Goal: Information Seeking & Learning: Find specific fact

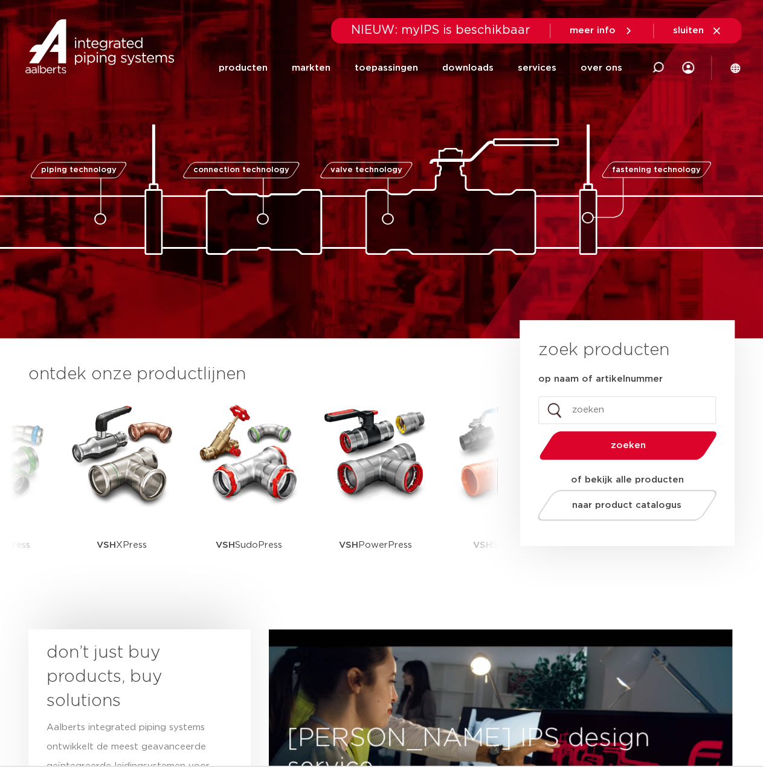
click at [640, 412] on input "op naam of artikelnummer" at bounding box center [627, 410] width 178 height 28
paste input "42100800-225052"
type input "42100800-225052"
click at [534, 430] on button "zoeken" at bounding box center [627, 445] width 187 height 31
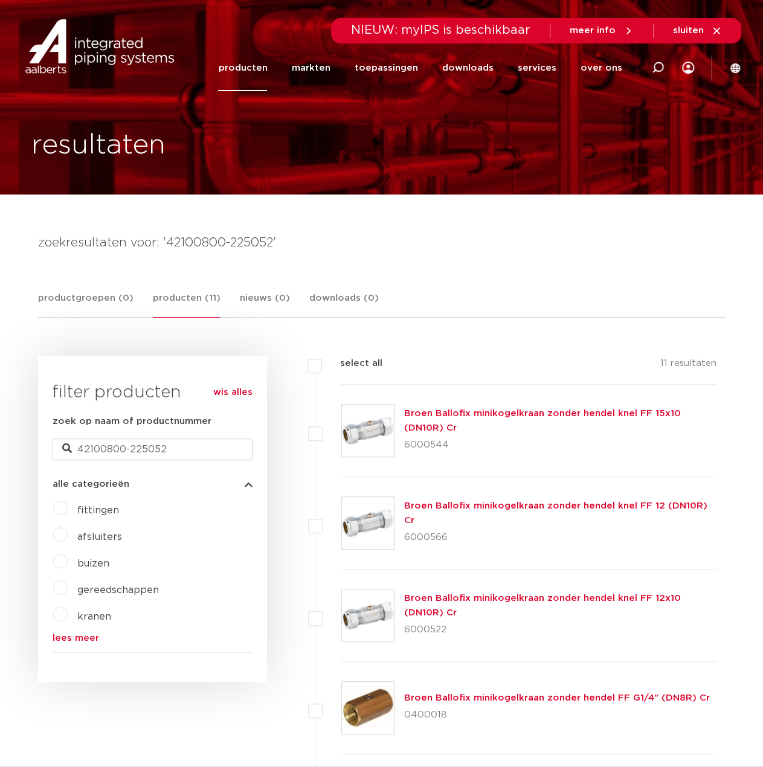
click at [627, 413] on link "Broen Ballofix minikogelkraan zonder hendel knel FF 15x10 (DN10R) Cr" at bounding box center [542, 421] width 277 height 24
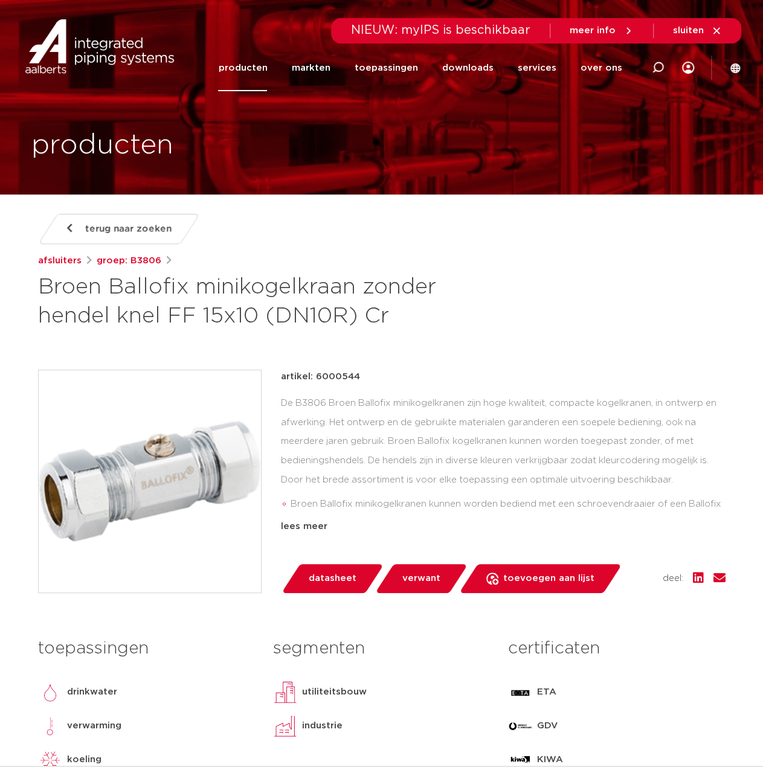
click at [350, 377] on p "artikel: 6000544" at bounding box center [320, 377] width 79 height 15
copy p "6000544"
click at [404, 392] on div "artikel: 6000544 De B3806 Broen Ballofix minikogelkranen zijn hoge kwaliteit, c…" at bounding box center [503, 452] width 445 height 164
